Goal: Transaction & Acquisition: Obtain resource

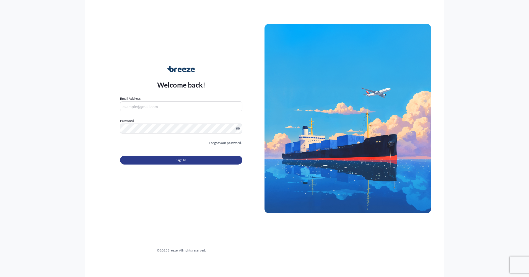
type input "[PERSON_NAME][EMAIL_ADDRESS][PERSON_NAME][DOMAIN_NAME]"
click at [182, 161] on span "Sign In" at bounding box center [182, 160] width 10 height 6
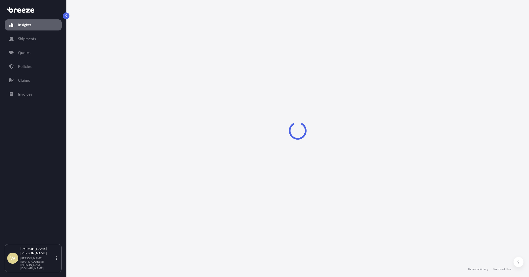
select select "2025"
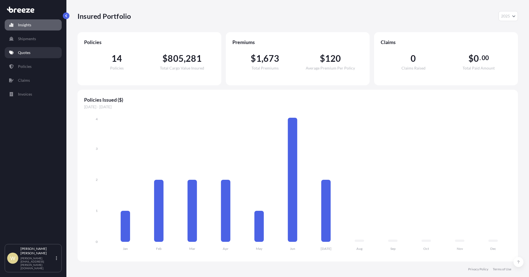
click at [29, 53] on p "Quotes" at bounding box center [24, 53] width 12 height 6
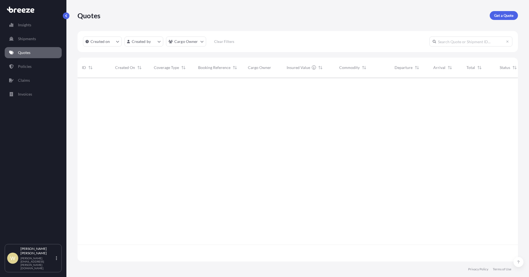
scroll to position [200, 437]
click at [503, 15] on p "Get a Quote" at bounding box center [504, 16] width 19 height 6
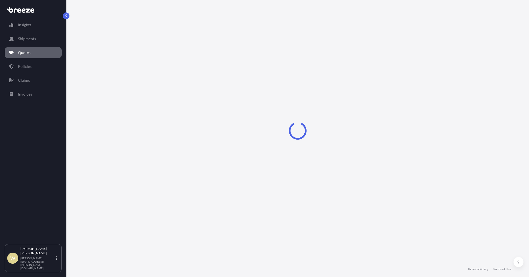
select select "Sea"
select select "1"
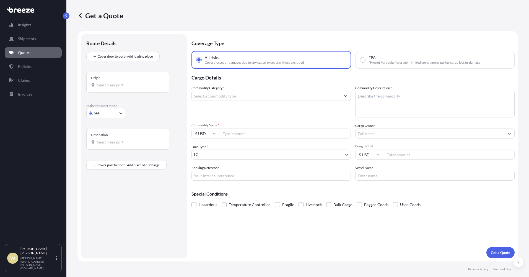
click at [346, 95] on icon "Show suggestions" at bounding box center [345, 95] width 3 height 3
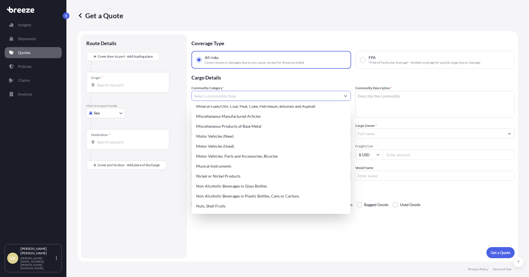
scroll to position [787, 0]
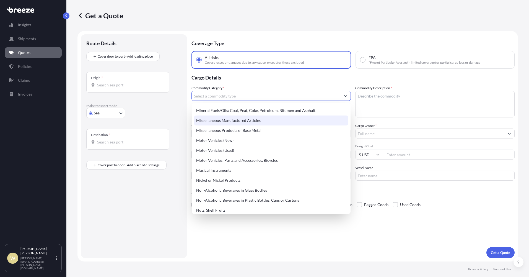
click at [234, 122] on div "Miscellaneous Manufactured Articles" at bounding box center [271, 120] width 155 height 10
type input "Miscellaneous Manufactured Articles"
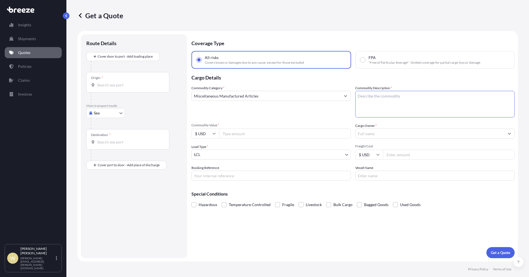
click at [370, 95] on textarea "Commodity Description *" at bounding box center [436, 104] width 160 height 27
type textarea "Gaming machines & parts"
click at [235, 135] on input "Commodity Value *" at bounding box center [285, 133] width 132 height 10
type input "295580.41"
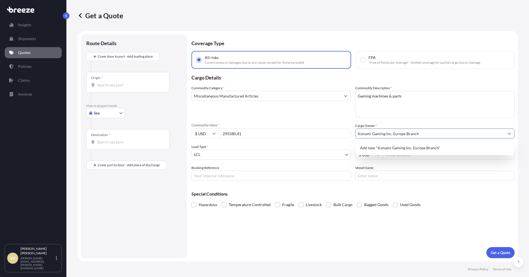
type input "Konami Gaming Inc. Europe Branch"
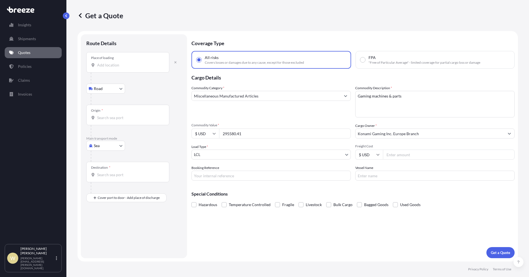
click at [99, 64] on input "Place of loading" at bounding box center [129, 65] width 65 height 6
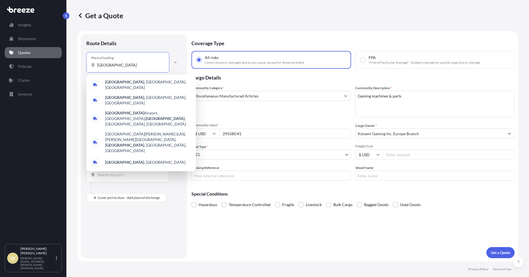
type input "[GEOGRAPHIC_DATA]"
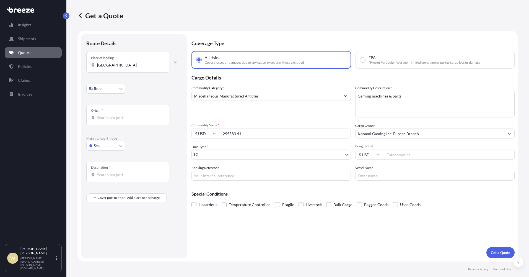
click at [487, 127] on div "Cargo Owner * Konami Gaming Inc. Europe Branch" at bounding box center [436, 131] width 160 height 16
click at [102, 115] on input "Origin *" at bounding box center [129, 118] width 65 height 6
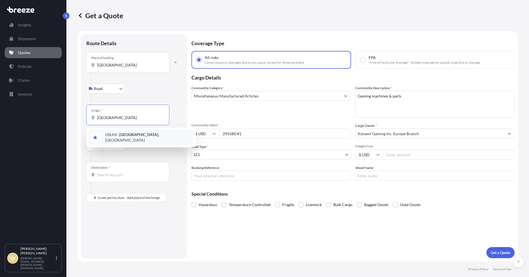
click at [109, 135] on span "USLAX - [GEOGRAPHIC_DATA] , [GEOGRAPHIC_DATA]" at bounding box center [148, 137] width 86 height 11
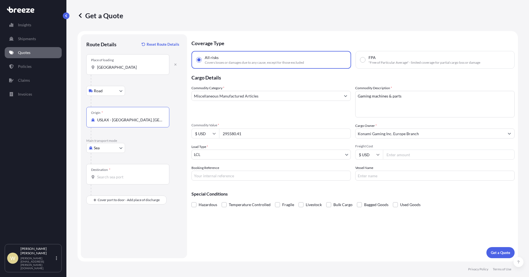
type input "USLAX - [GEOGRAPHIC_DATA], [GEOGRAPHIC_DATA]"
click at [103, 178] on input "Destination *" at bounding box center [129, 177] width 65 height 6
type input "[PERSON_NAME], [GEOGRAPHIC_DATA]"
click at [346, 155] on body "Insights Shipments Quotes Policies Claims Invoices W [PERSON_NAME] [PERSON_NAME…" at bounding box center [264, 138] width 529 height 277
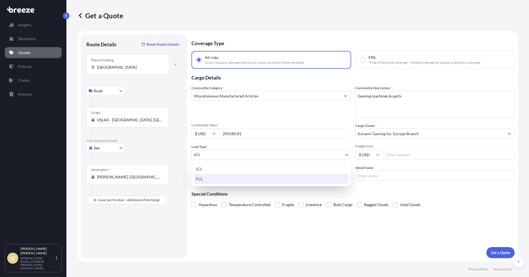
click at [257, 178] on div "FCL" at bounding box center [271, 179] width 155 height 10
select select "2"
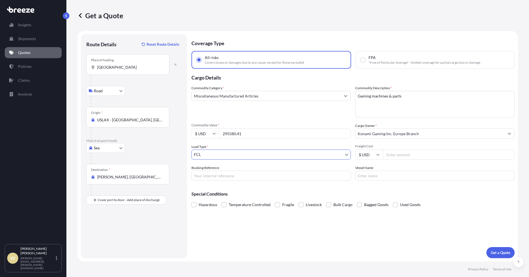
click at [402, 154] on input "Freight Cost" at bounding box center [449, 155] width 132 height 10
type input "5000"
click at [234, 178] on input "Booking Reference" at bounding box center [272, 176] width 160 height 10
type input "TBA"
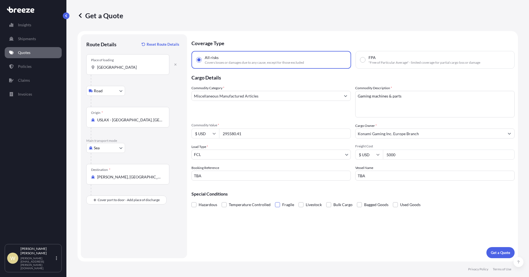
click at [277, 206] on span at bounding box center [277, 204] width 5 height 5
click at [275, 200] on input "Fragile" at bounding box center [275, 200] width 0 height 0
click at [497, 254] on p "Get a Quote" at bounding box center [500, 253] width 19 height 6
click at [124, 68] on input "[GEOGRAPHIC_DATA]" at bounding box center [129, 68] width 65 height 6
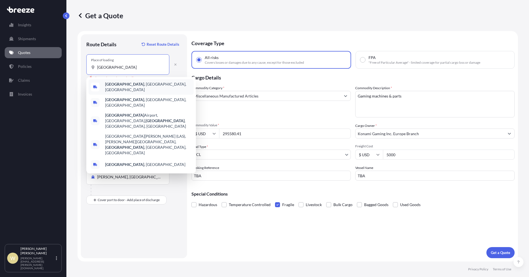
click at [112, 85] on b "[GEOGRAPHIC_DATA]" at bounding box center [124, 84] width 39 height 5
type input "[GEOGRAPHIC_DATA], [GEOGRAPHIC_DATA], [GEOGRAPHIC_DATA]"
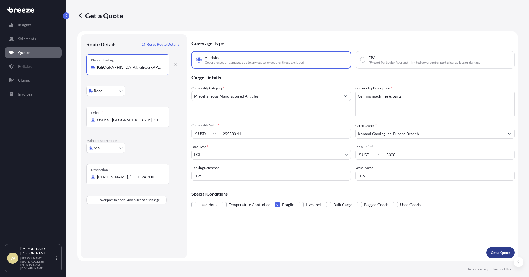
click at [498, 249] on button "Get a Quote" at bounding box center [501, 252] width 28 height 11
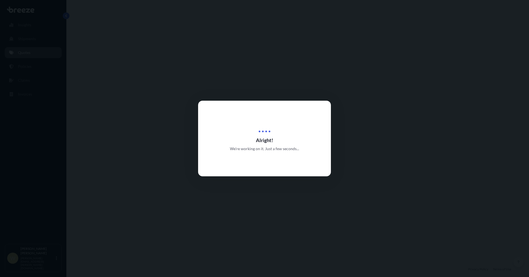
select select "Road"
select select "Sea"
select select "2"
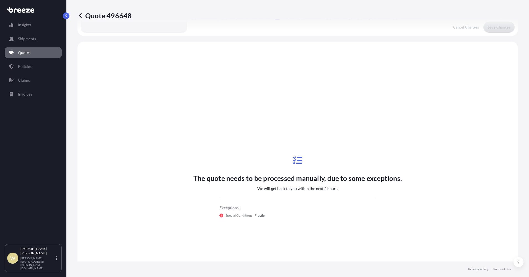
scroll to position [201, 0]
